Goal: Use online tool/utility: Utilize a website feature to perform a specific function

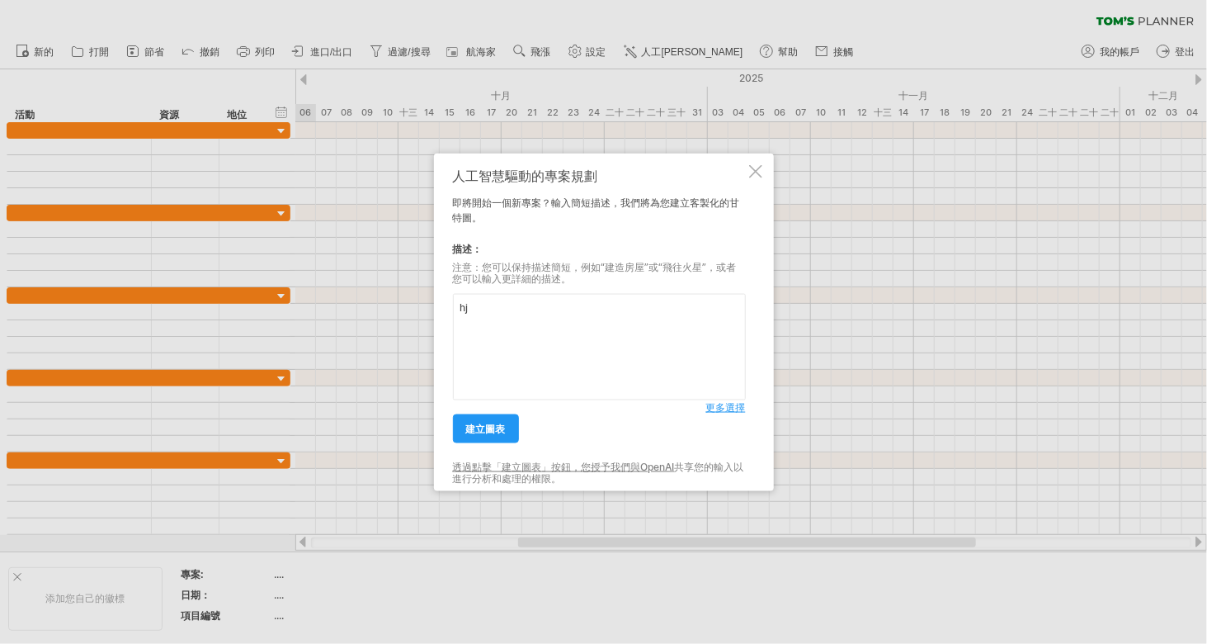
type textarea "h"
type textarea "專案人員負責項目的人力及時間安排"
click at [718, 409] on font "更多選擇" at bounding box center [726, 407] width 40 height 12
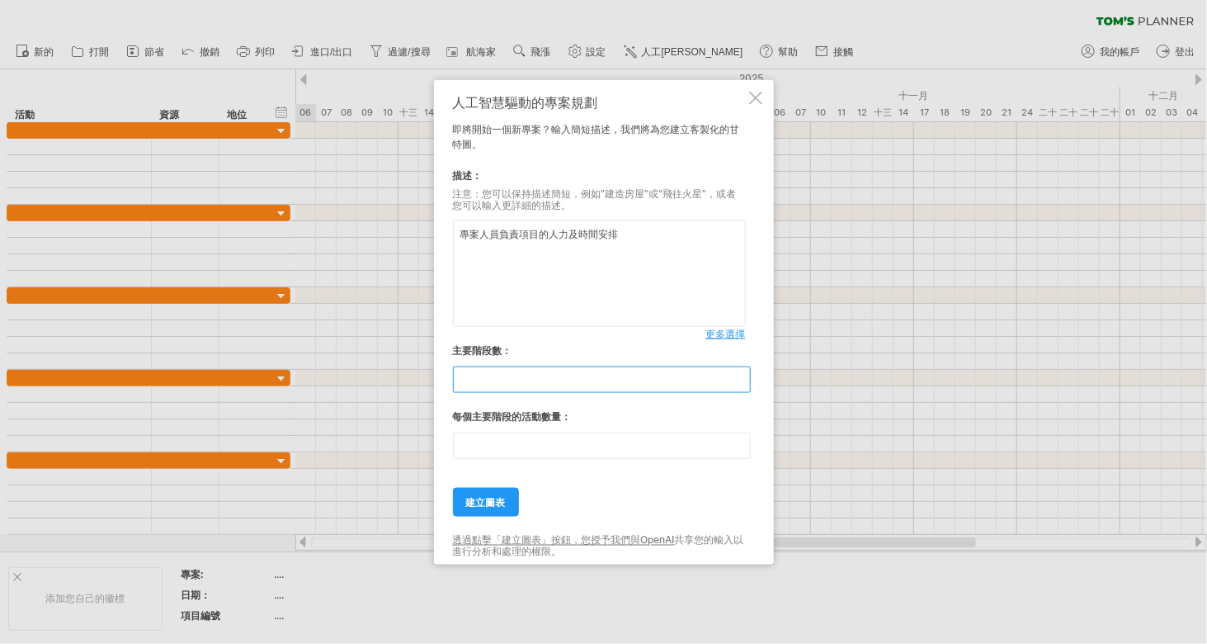
click at [740, 383] on input "*" at bounding box center [602, 379] width 298 height 26
type input "*"
click at [740, 383] on input "*" at bounding box center [602, 379] width 298 height 26
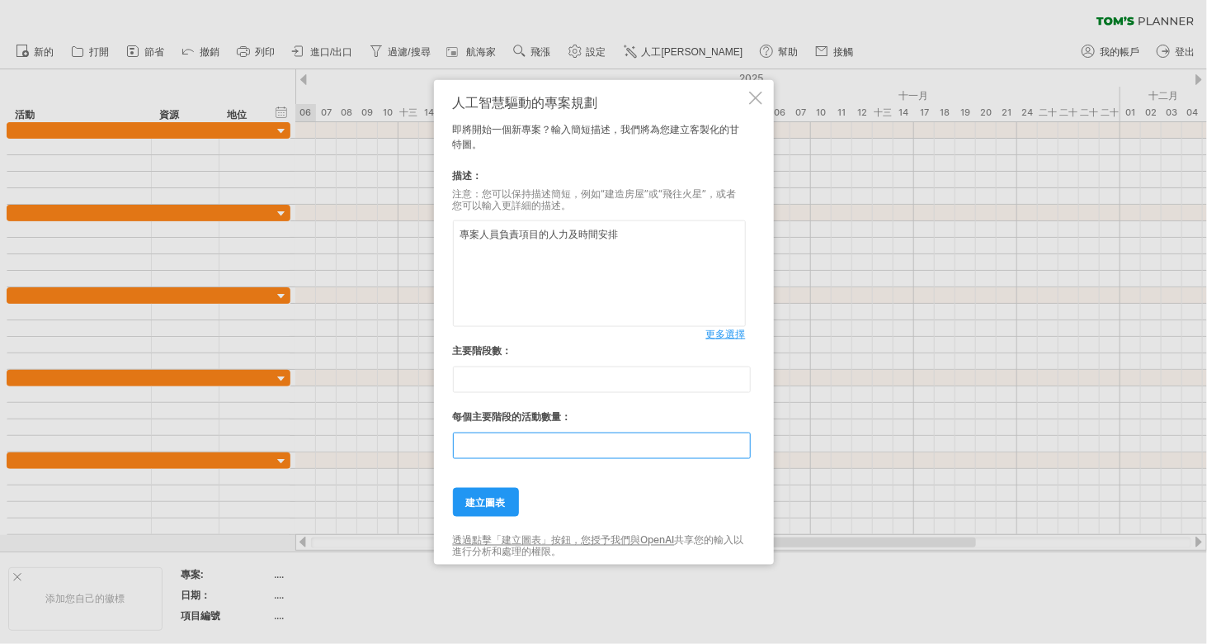
click at [525, 447] on input "**" at bounding box center [602, 445] width 298 height 26
click at [738, 448] on input "**" at bounding box center [602, 445] width 298 height 26
click at [738, 448] on input "*" at bounding box center [602, 445] width 298 height 26
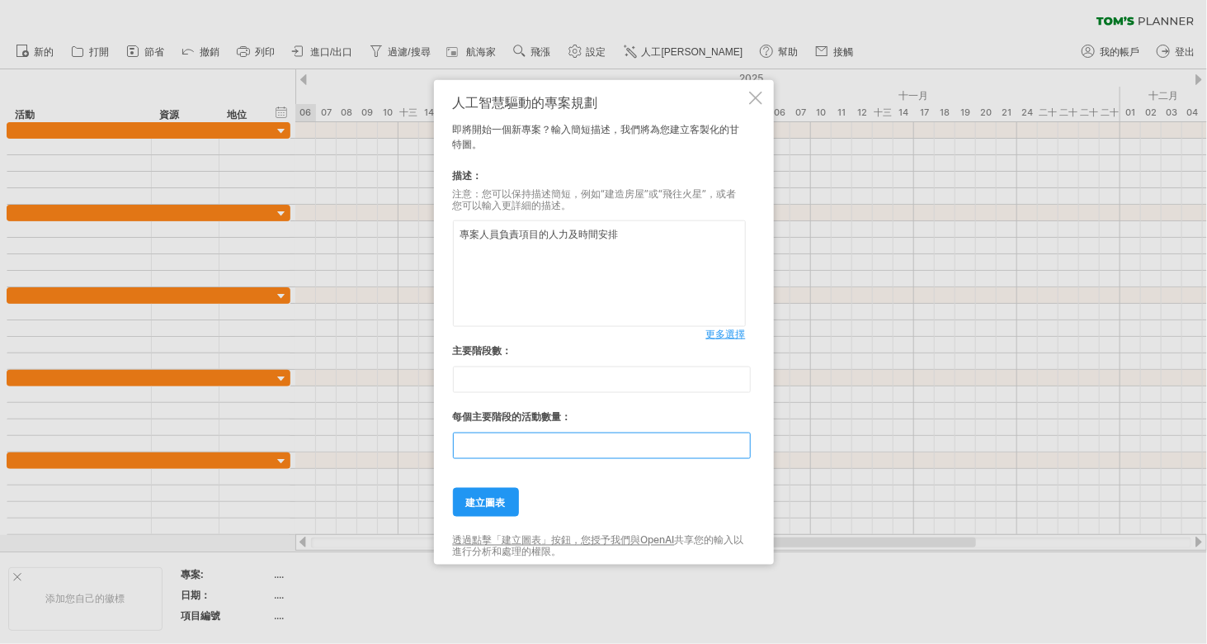
click at [738, 448] on input "*" at bounding box center [602, 445] width 298 height 26
type input "*"
click at [738, 448] on input "*" at bounding box center [602, 445] width 298 height 26
click at [498, 497] on font "建立圖表" at bounding box center [486, 502] width 40 height 12
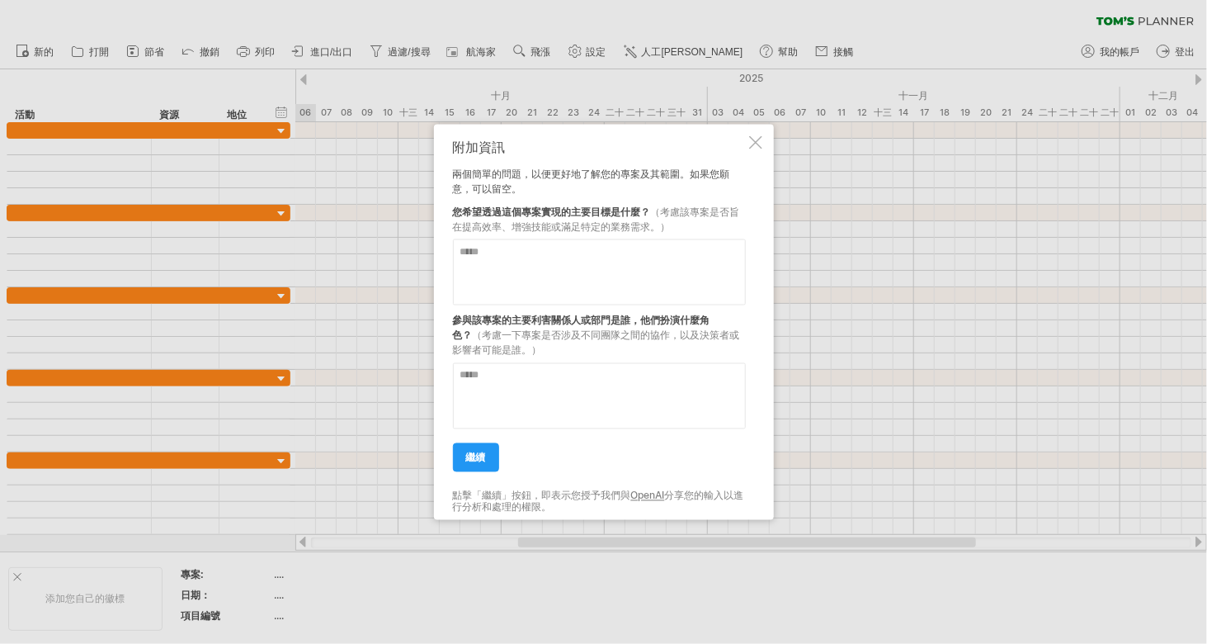
click at [480, 251] on textarea at bounding box center [599, 272] width 293 height 66
type textarea "**********"
click at [488, 380] on textarea at bounding box center [599, 396] width 293 height 66
type textarea "*"
click at [609, 379] on textarea "**********" at bounding box center [599, 396] width 293 height 66
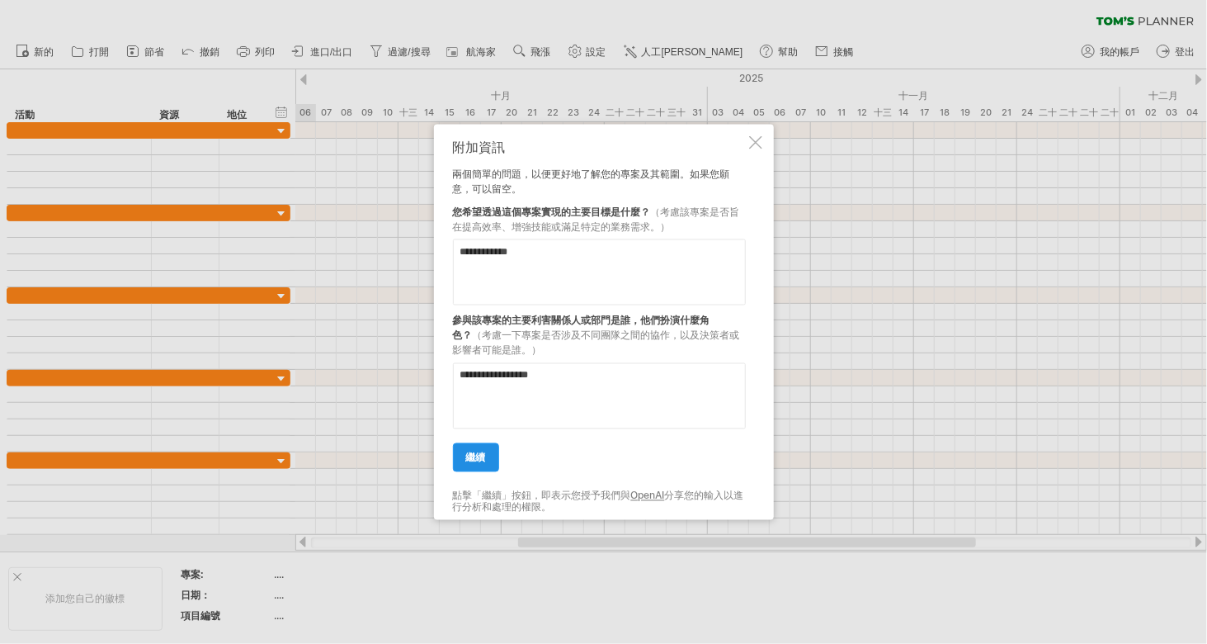
type textarea "**********"
click at [479, 455] on font "繼續" at bounding box center [476, 457] width 20 height 12
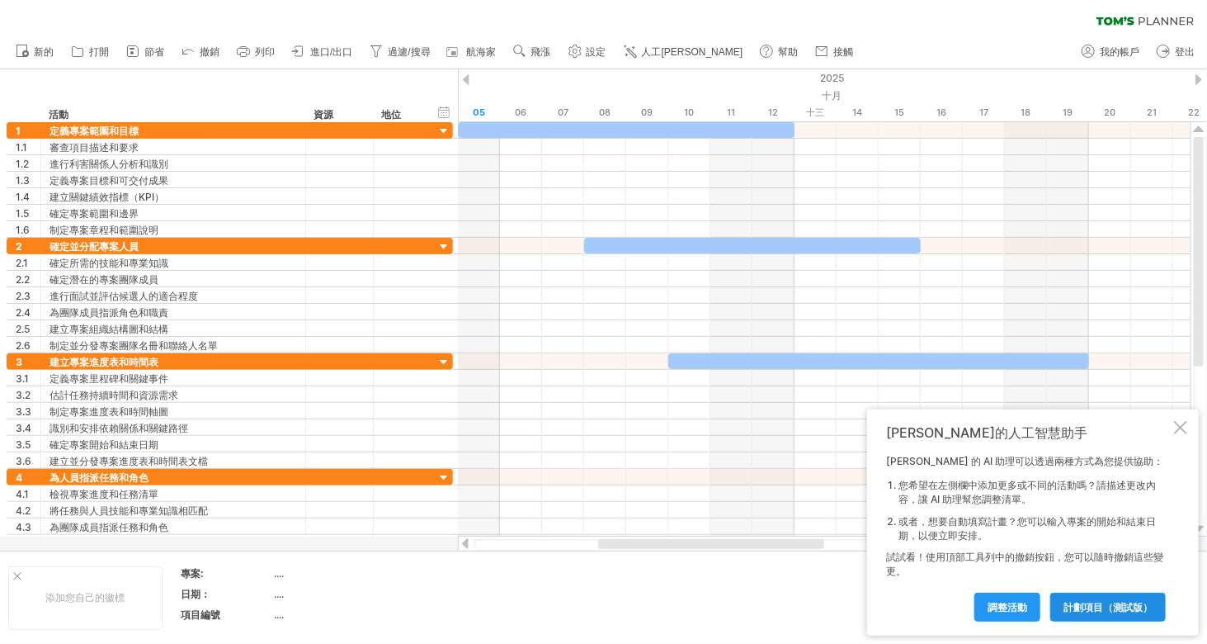
click at [1091, 613] on link "計劃項目（測試版）" at bounding box center [1109, 607] width 116 height 29
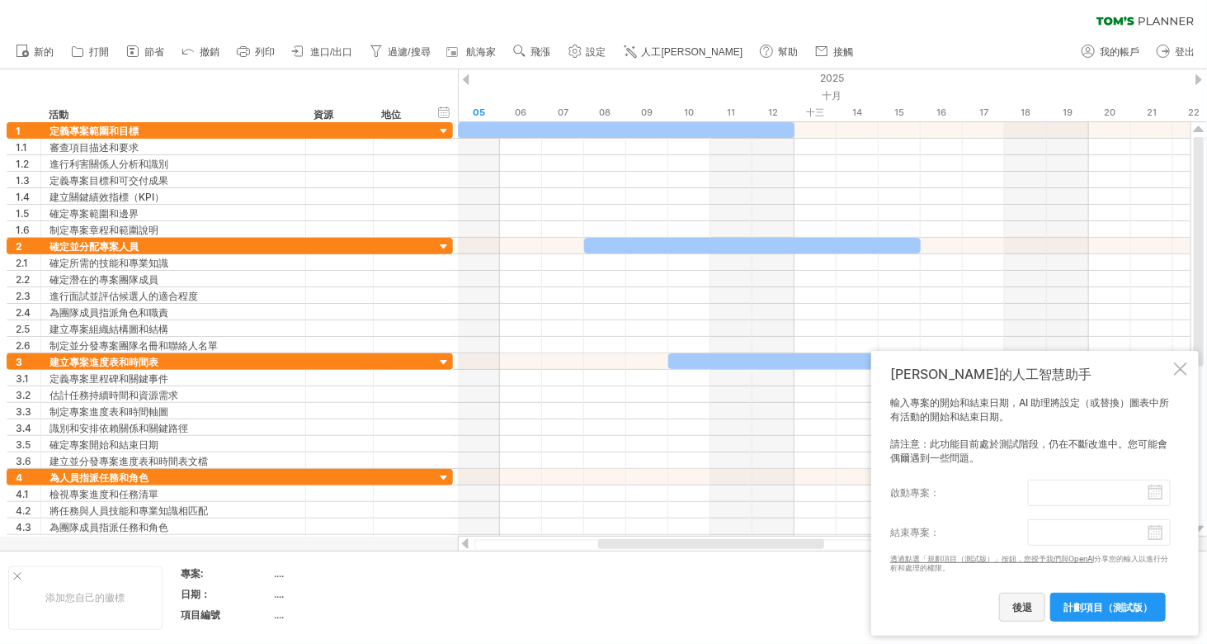
click at [1023, 609] on font "後退" at bounding box center [1023, 607] width 20 height 12
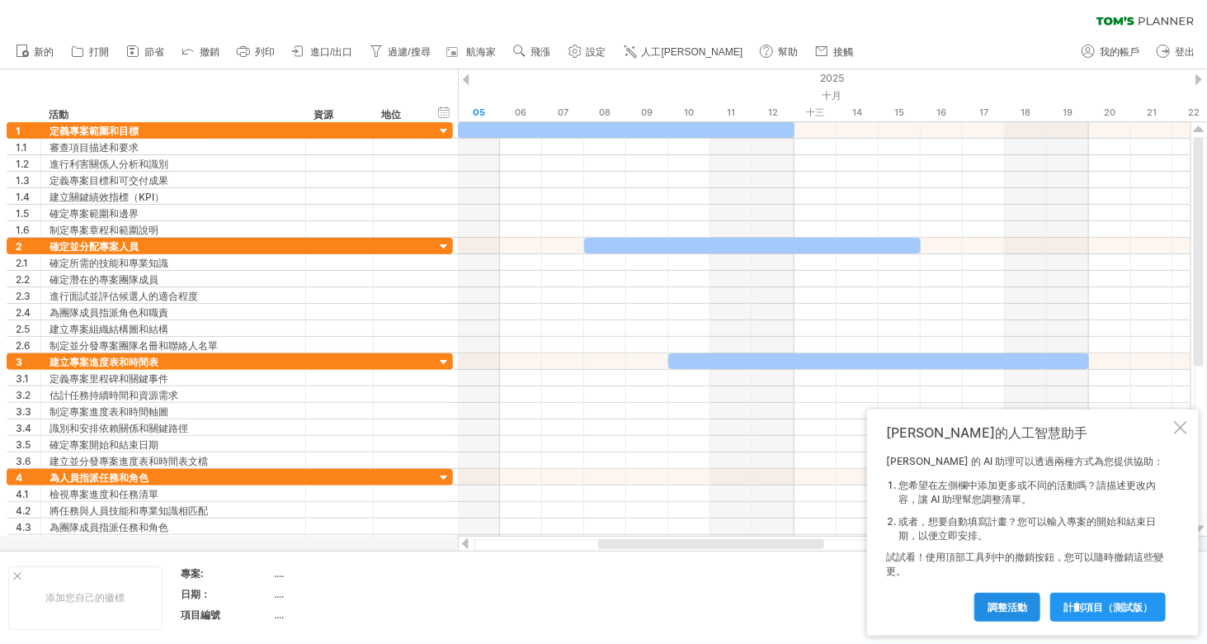
click at [998, 611] on font "調整活動" at bounding box center [1008, 607] width 40 height 12
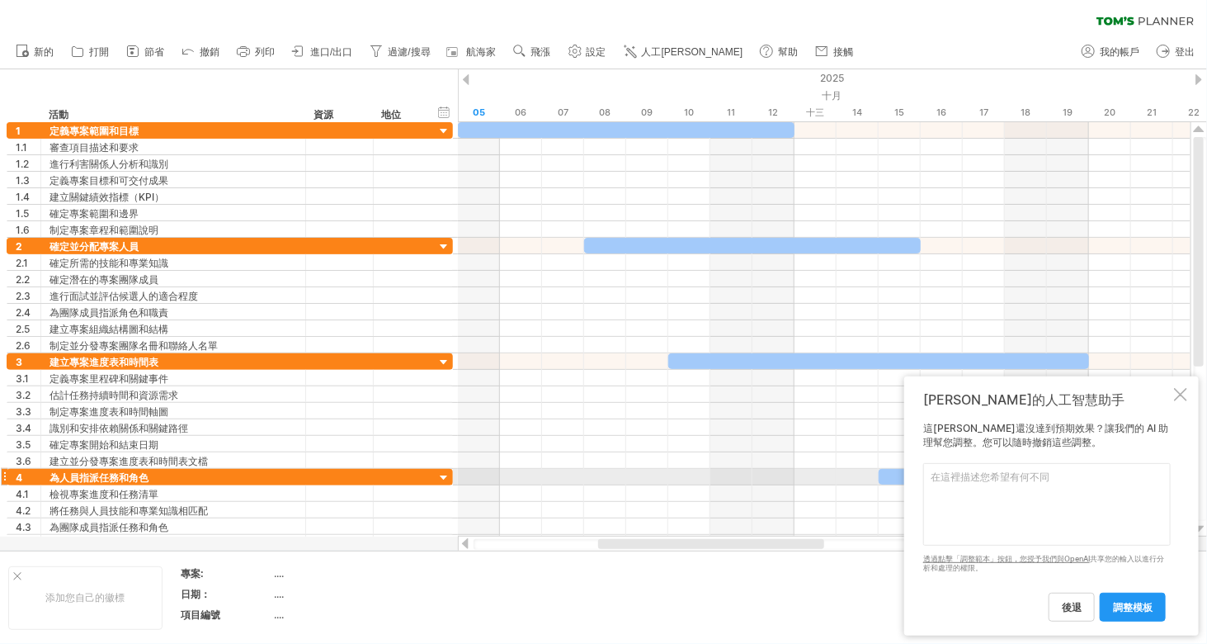
click at [950, 481] on textarea at bounding box center [1048, 504] width 248 height 83
type textarea "從每個專案負責人對應每個專案時間"
click at [1136, 607] on font "調整模板" at bounding box center [1133, 607] width 40 height 12
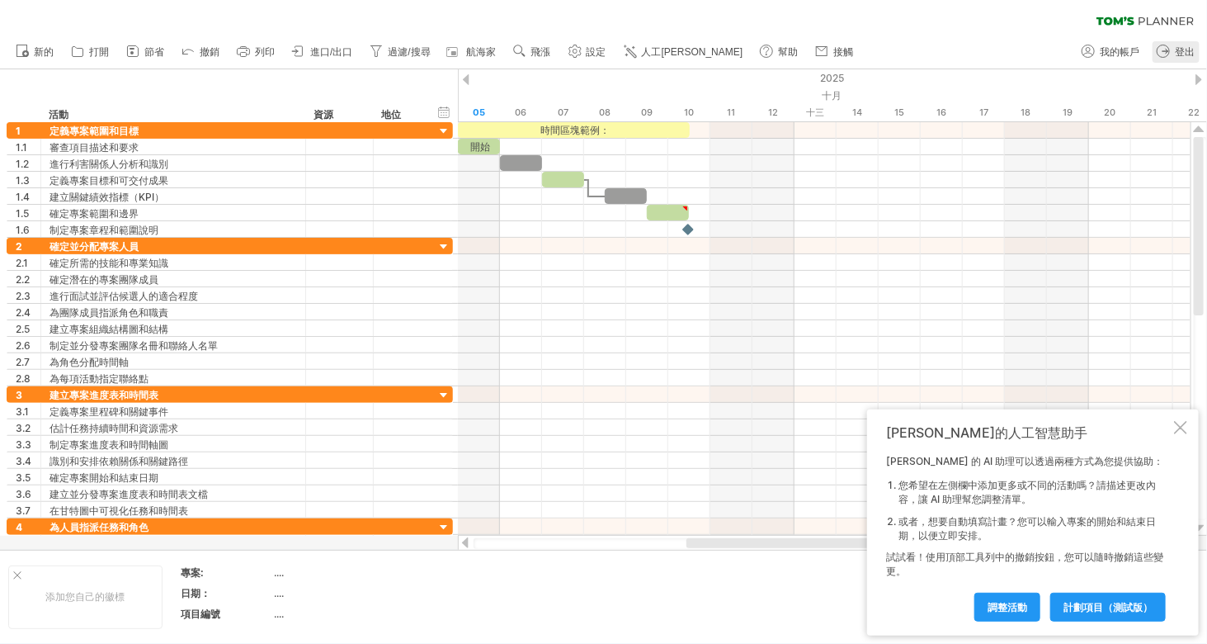
click at [1183, 53] on font "登出" at bounding box center [1185, 52] width 20 height 12
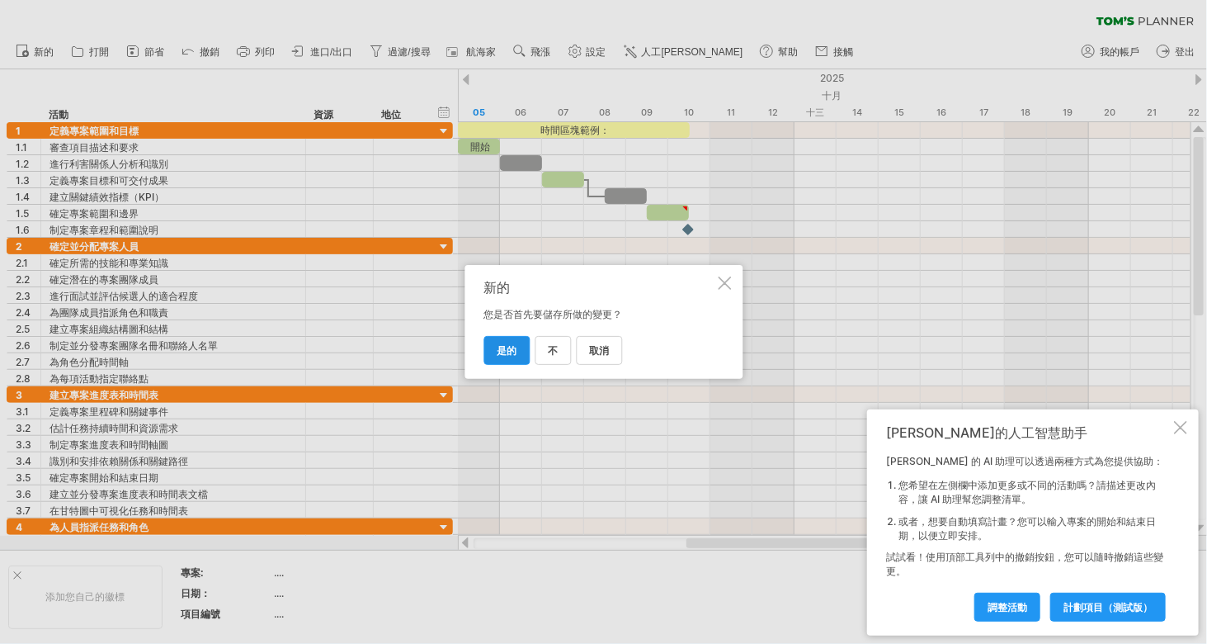
click at [508, 352] on font "是的" at bounding box center [507, 350] width 20 height 12
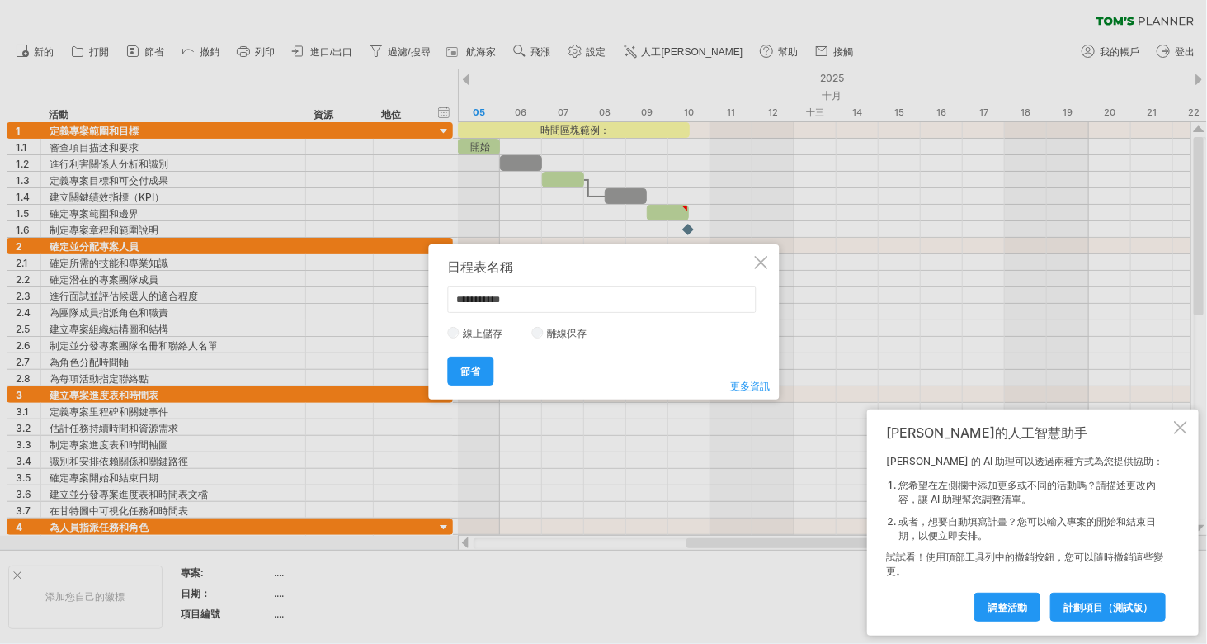
click at [763, 262] on div at bounding box center [760, 262] width 13 height 13
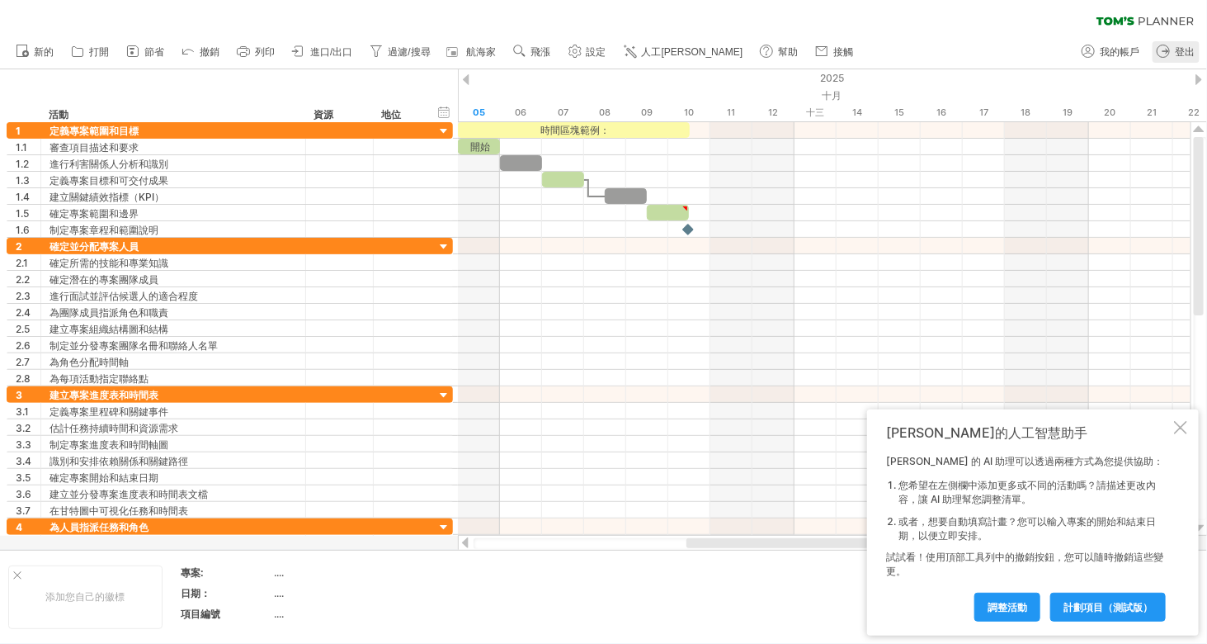
click at [1169, 51] on circle at bounding box center [1164, 51] width 12 height 12
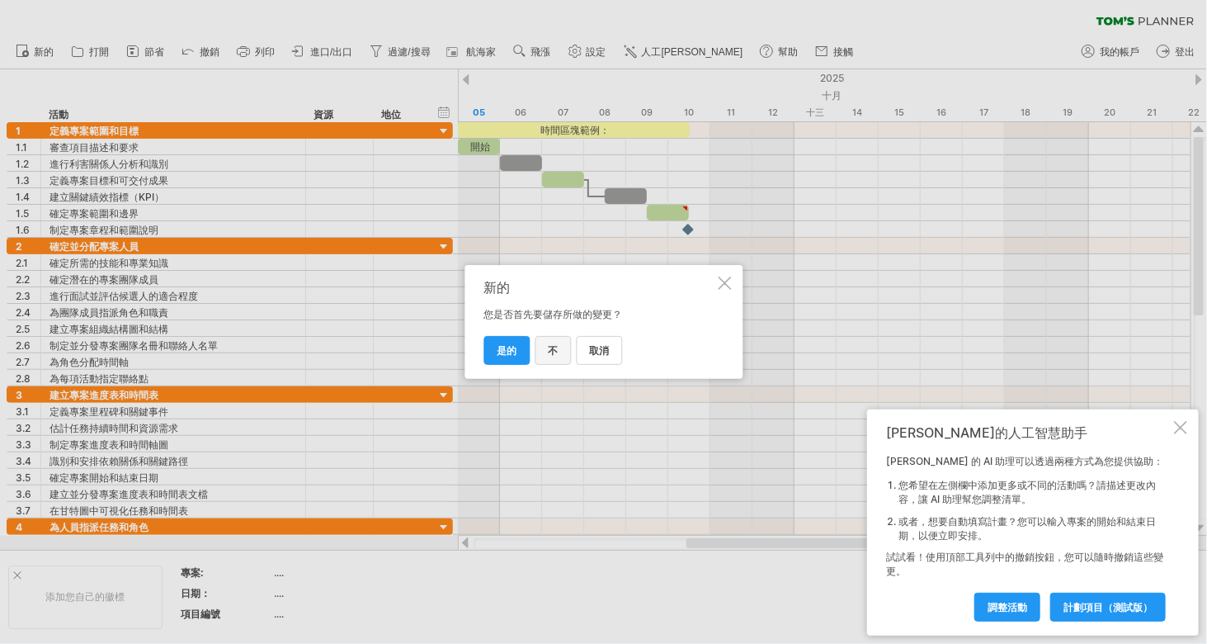
click at [548, 355] on font "不" at bounding box center [553, 350] width 10 height 12
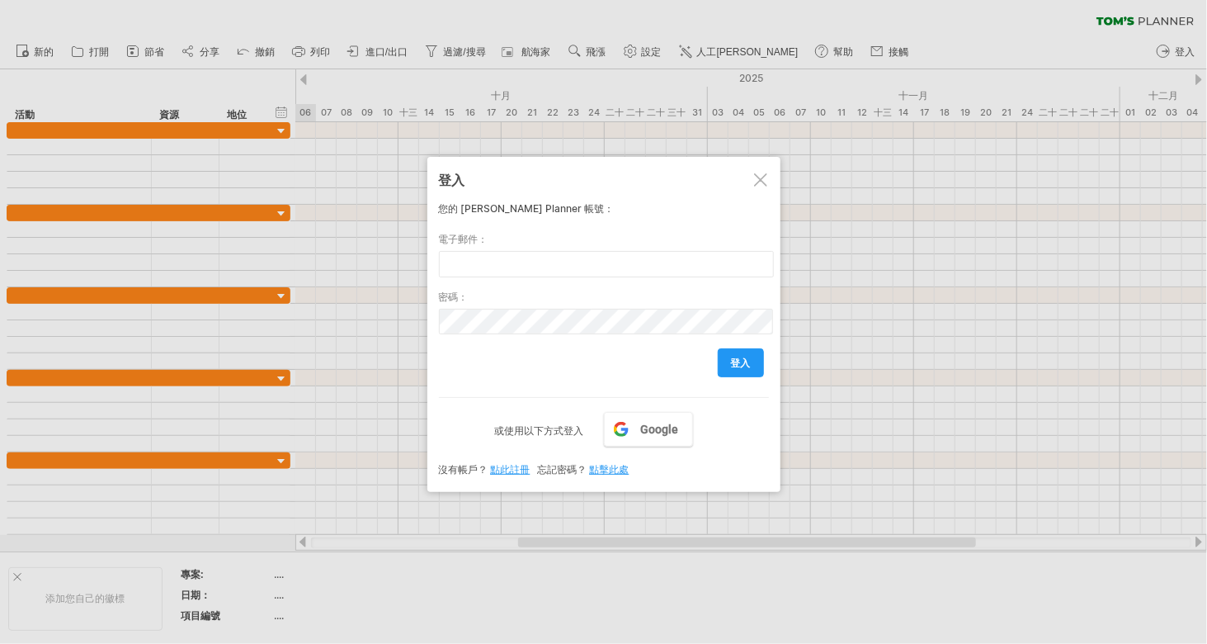
drag, startPoint x: 757, startPoint y: 186, endPoint x: 670, endPoint y: 246, distance: 105.5
click at [670, 246] on div "登入 您的 [PERSON_NAME] Planner 帳號： 電子郵件： 密碼： 登入 Google 或使用以下方式登入 沒有帳戶？ 點此註冊 忘記密碼？ …" at bounding box center [604, 324] width 353 height 335
click at [757, 176] on div at bounding box center [760, 179] width 13 height 13
